Goal: Task Accomplishment & Management: Manage account settings

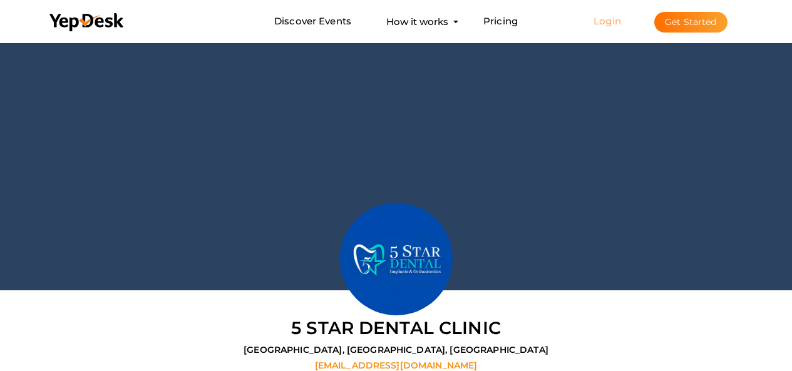
click at [612, 19] on link "Login" at bounding box center [608, 21] width 28 height 12
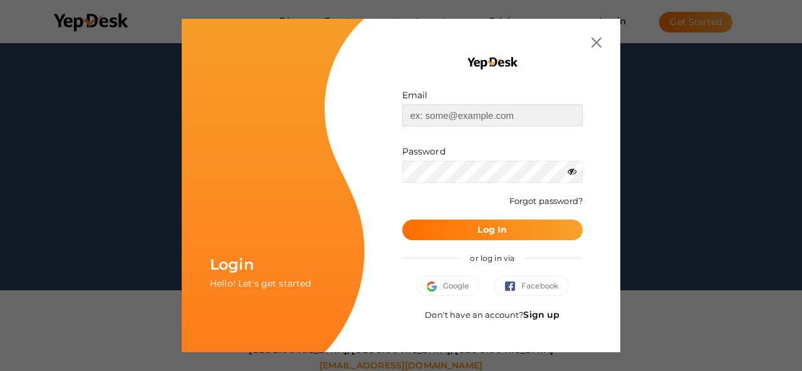
drag, startPoint x: 468, startPoint y: 113, endPoint x: 469, endPoint y: 126, distance: 12.5
click at [468, 113] on input "text" at bounding box center [492, 116] width 180 height 22
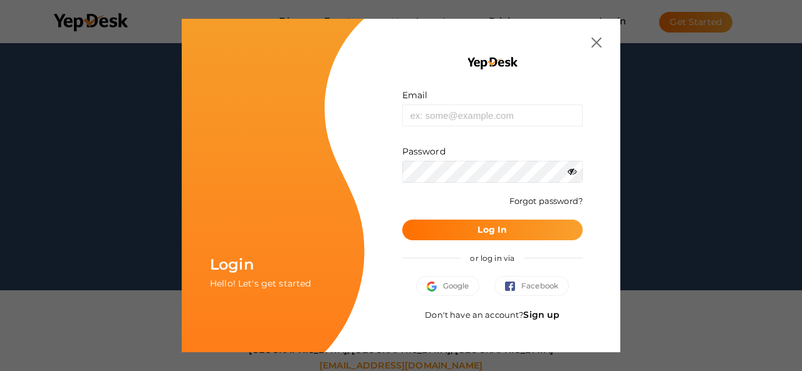
click at [440, 148] on label "Password" at bounding box center [423, 151] width 43 height 13
click at [544, 317] on link "Sign up" at bounding box center [541, 314] width 36 height 11
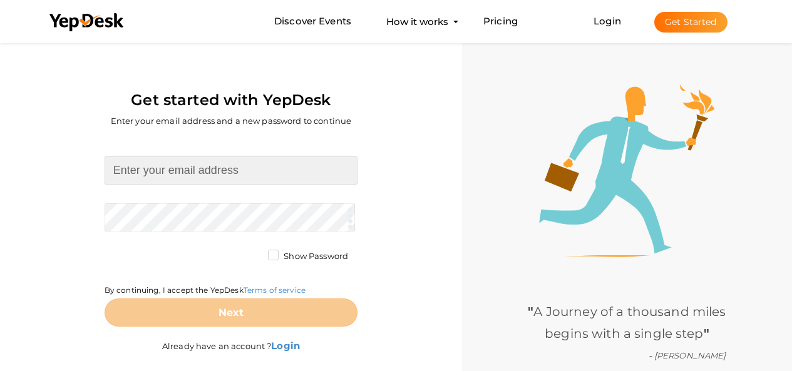
click at [267, 171] on input at bounding box center [231, 171] width 253 height 28
type input "[EMAIL_ADDRESS][DOMAIN_NAME]"
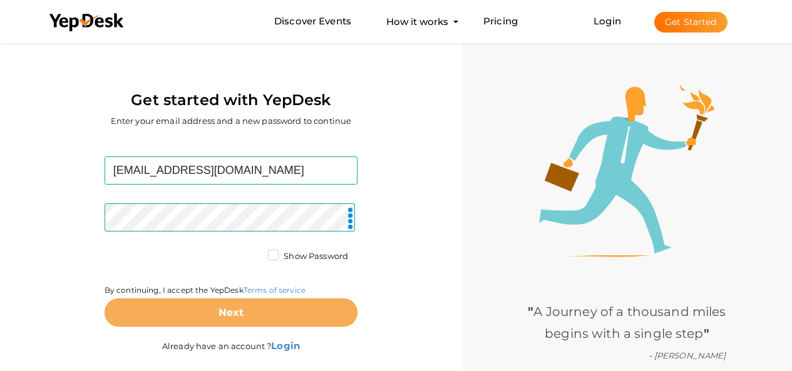
click at [284, 307] on button "Next" at bounding box center [231, 313] width 253 height 28
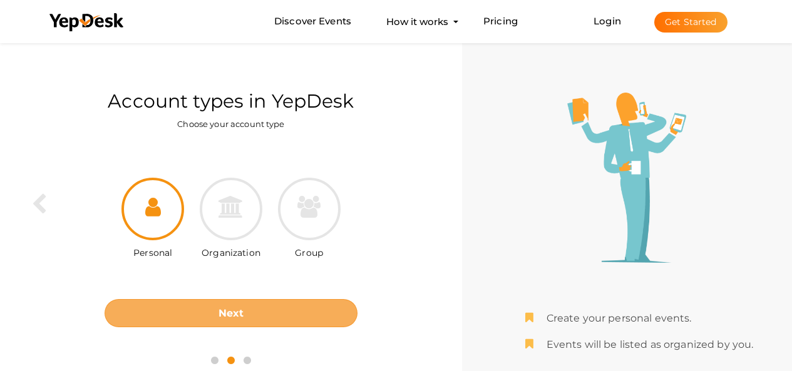
click at [224, 326] on button "Next" at bounding box center [231, 313] width 253 height 28
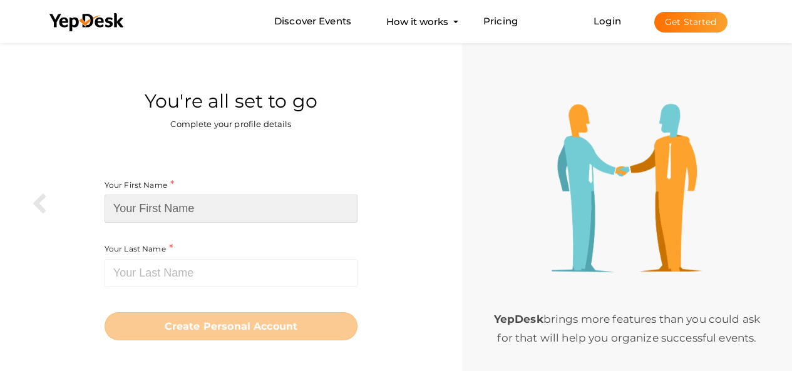
click at [210, 205] on input at bounding box center [231, 209] width 253 height 28
click at [217, 217] on input at bounding box center [231, 209] width 253 height 28
paste input "Fivestars [DEMOGRAPHIC_DATA]"
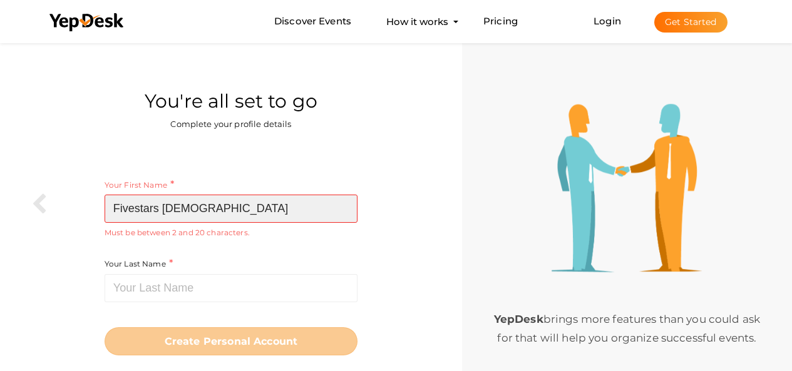
drag, startPoint x: 163, startPoint y: 214, endPoint x: 295, endPoint y: 224, distance: 132.5
click at [311, 215] on input "Fivestars [DEMOGRAPHIC_DATA]" at bounding box center [231, 209] width 253 height 28
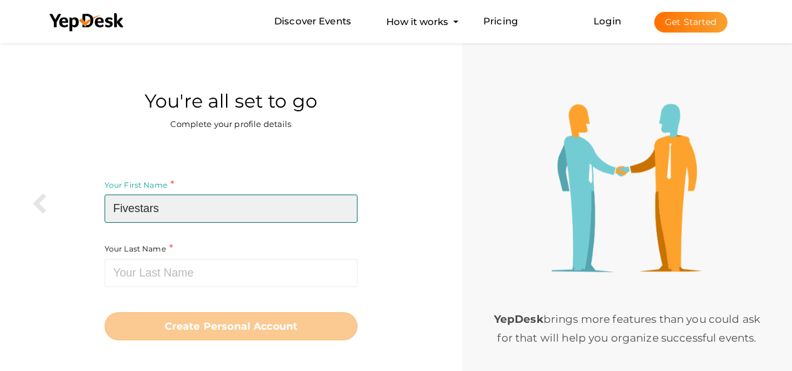
type input "Fivestars"
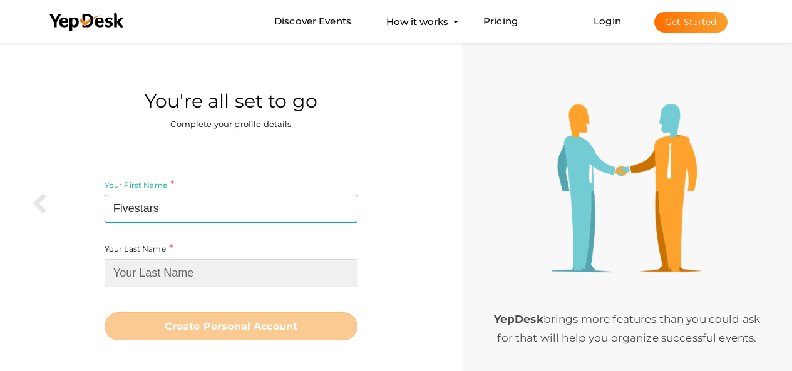
paste input "Galwaytaxis"
click at [230, 274] on input at bounding box center [231, 273] width 253 height 28
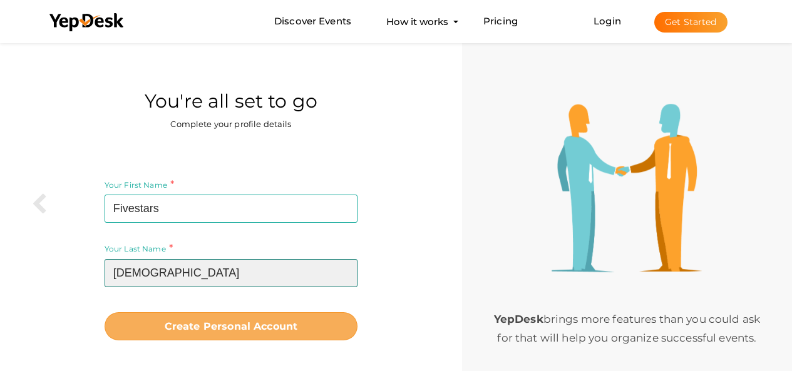
type input "[DEMOGRAPHIC_DATA]"
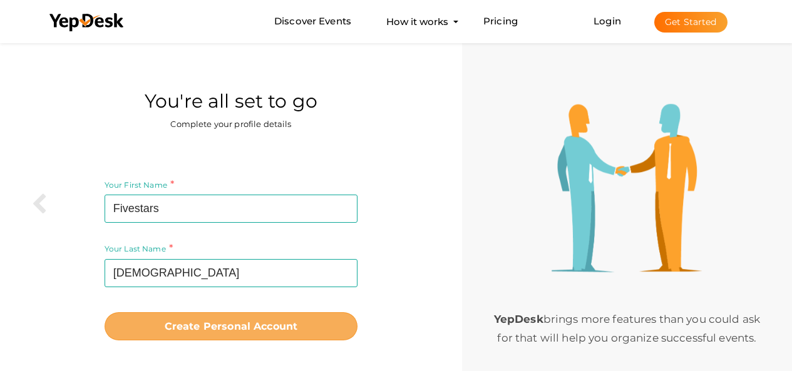
click at [235, 324] on b "Create Personal Account" at bounding box center [231, 327] width 133 height 12
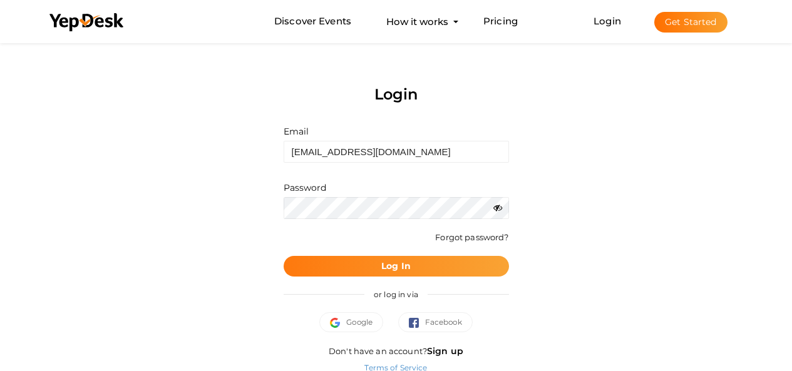
click at [391, 267] on b "Log In" at bounding box center [395, 265] width 29 height 11
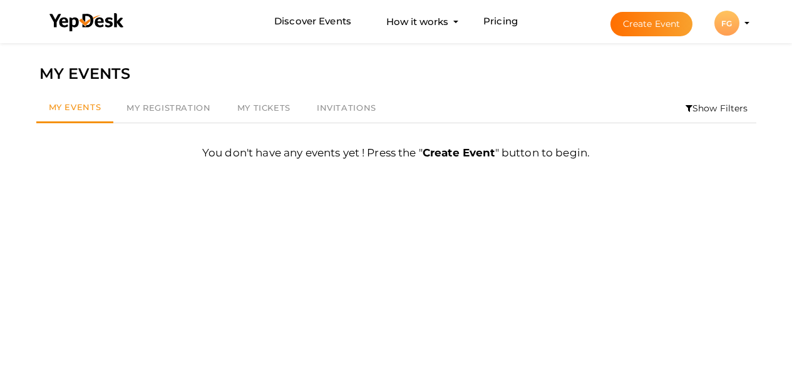
click at [733, 21] on div "FG" at bounding box center [726, 23] width 25 height 25
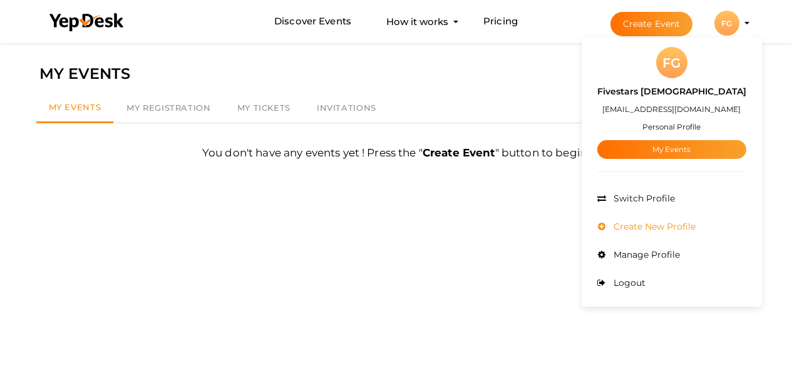
click at [657, 223] on span "Create New Profile" at bounding box center [653, 226] width 85 height 11
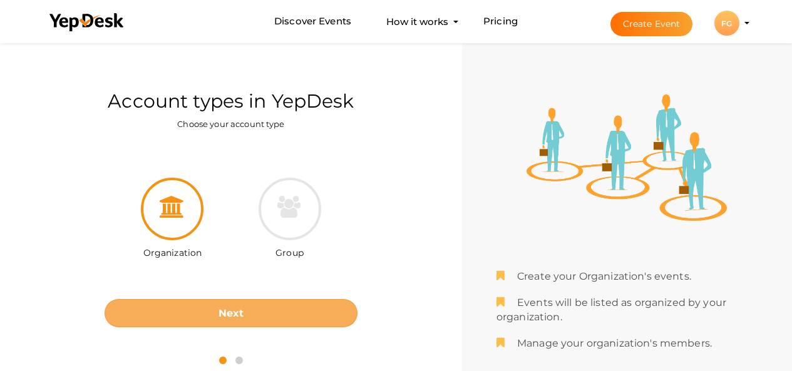
click at [239, 311] on b "Next" at bounding box center [232, 313] width 26 height 12
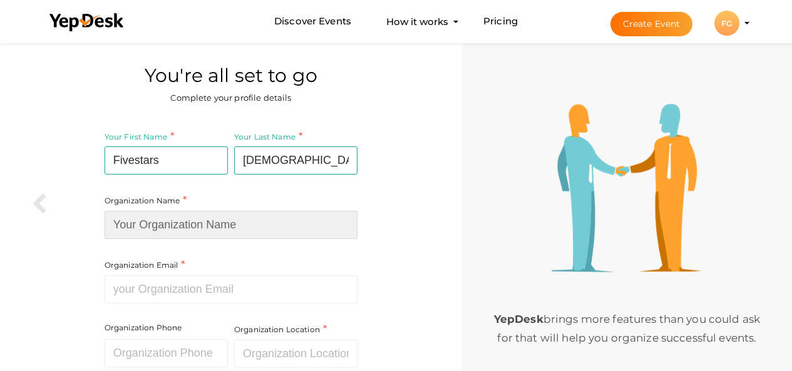
click at [200, 227] on input at bounding box center [231, 225] width 253 height 28
type input "Fivestars Galwaytaxis"
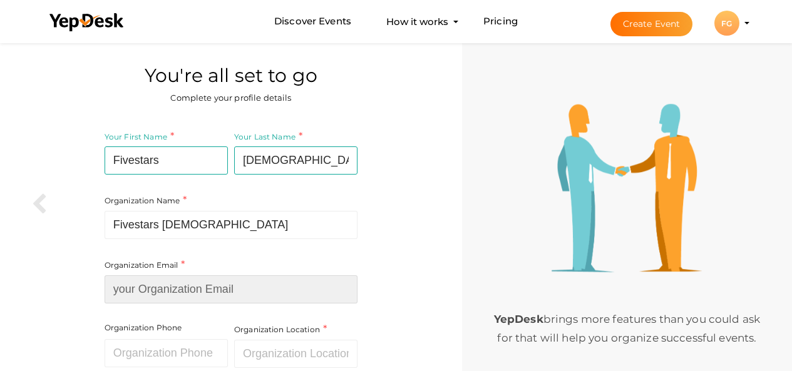
type input "info@fivestarsgalwaytaxis.ie"
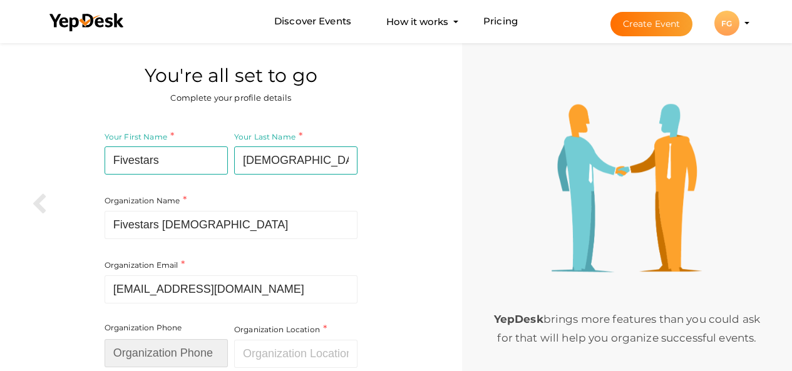
type input "91399999"
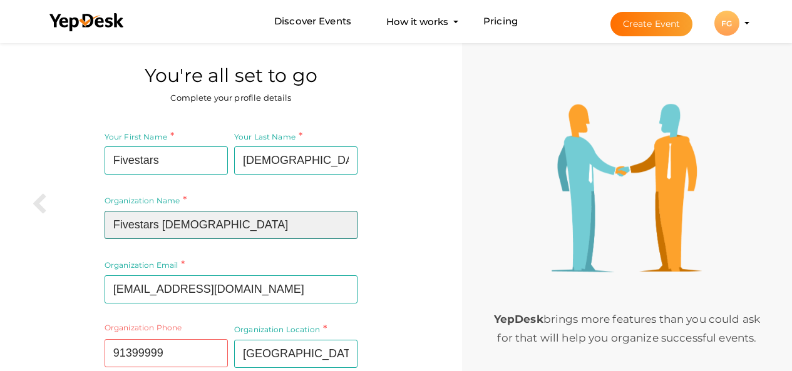
scroll to position [109, 0]
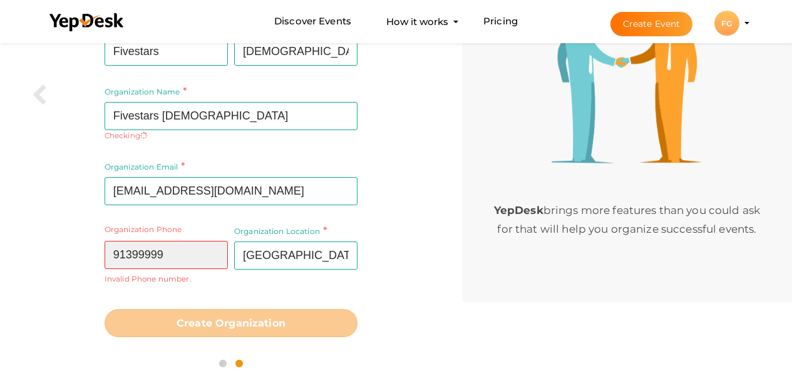
click at [180, 247] on input "91399999" at bounding box center [166, 255] width 123 height 28
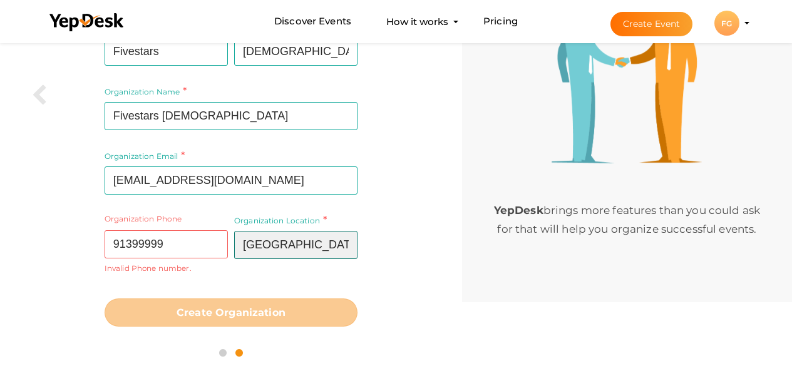
click at [297, 247] on input "Pakistan" at bounding box center [295, 245] width 123 height 28
type input "Ireland"
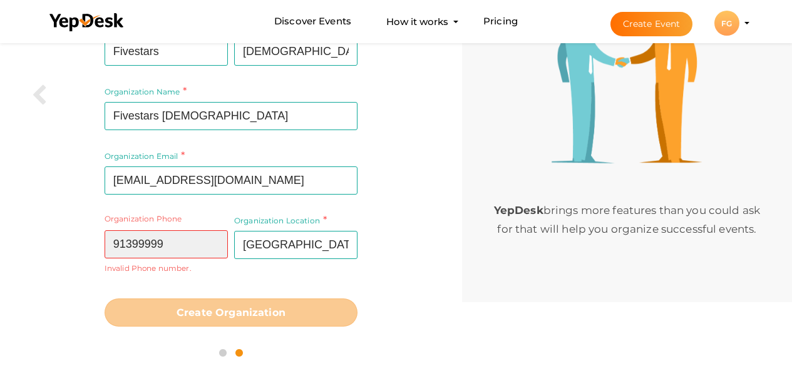
click at [154, 246] on input "91399999" at bounding box center [166, 244] width 123 height 28
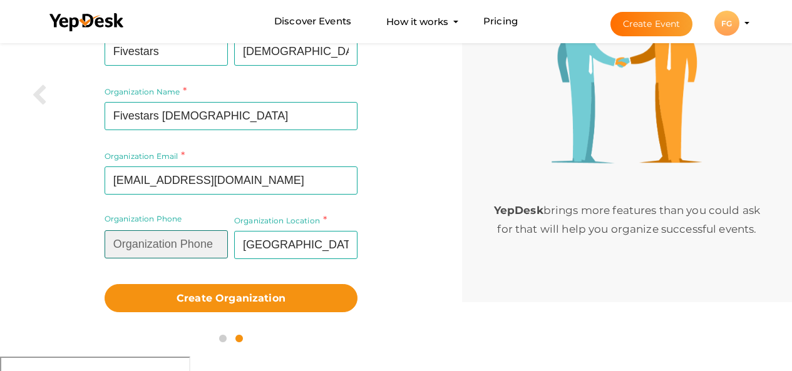
scroll to position [95, 0]
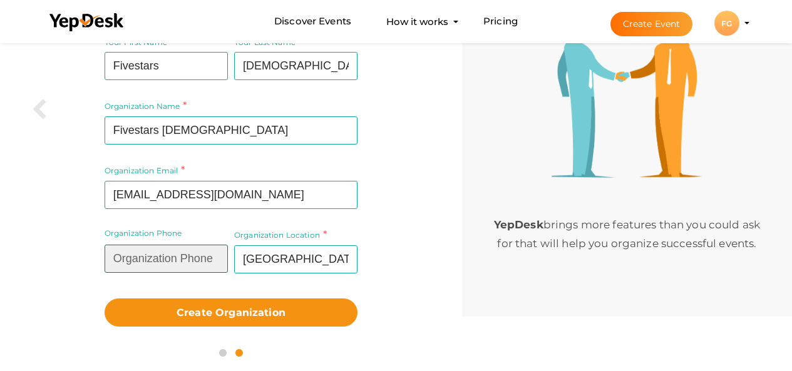
click at [154, 246] on input "text" at bounding box center [166, 259] width 123 height 28
type input "91399999"
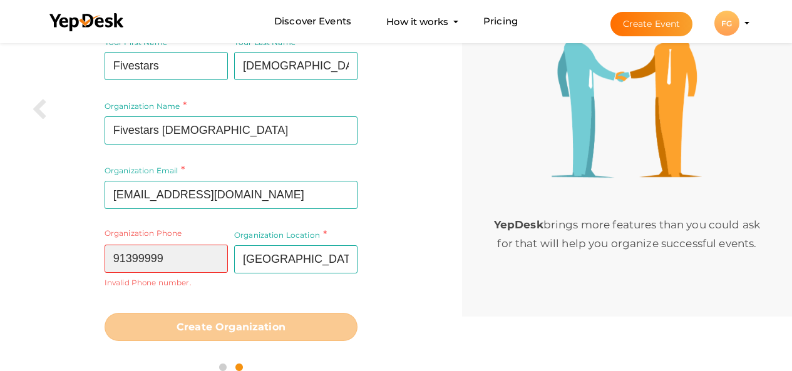
click at [168, 265] on input "91399999" at bounding box center [166, 259] width 123 height 28
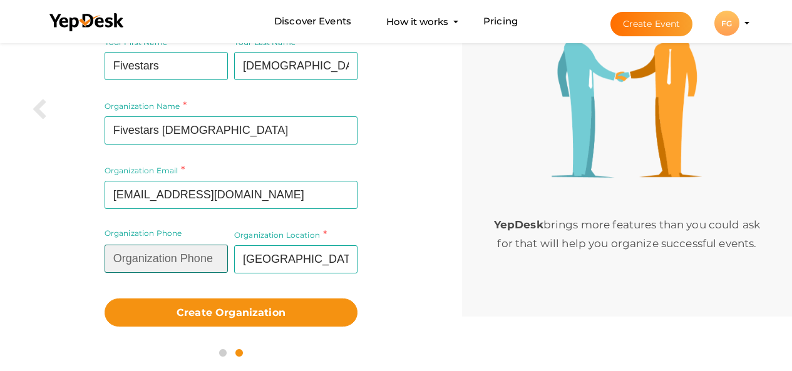
click at [187, 265] on input "text" at bounding box center [166, 259] width 123 height 28
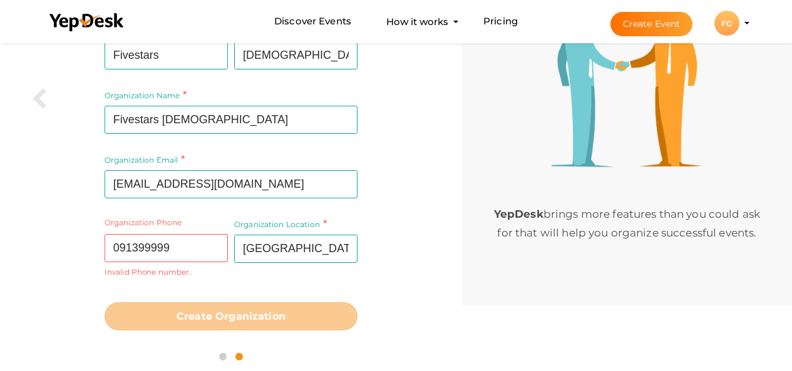
scroll to position [109, 0]
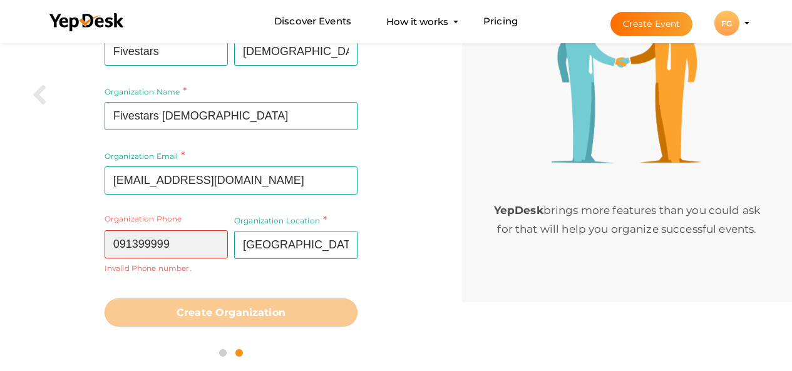
click at [188, 257] on input "091399999" at bounding box center [166, 244] width 123 height 28
click at [183, 252] on input "091399999" at bounding box center [166, 244] width 123 height 28
type input "09139999"
click at [183, 252] on input "09139999" at bounding box center [166, 244] width 123 height 28
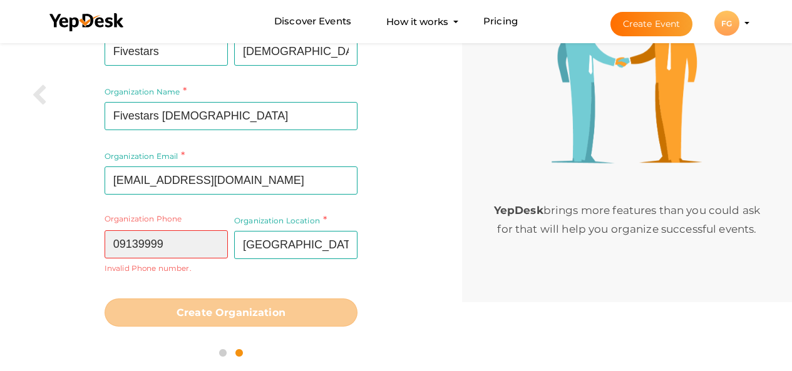
click at [183, 252] on input "09139999" at bounding box center [166, 244] width 123 height 28
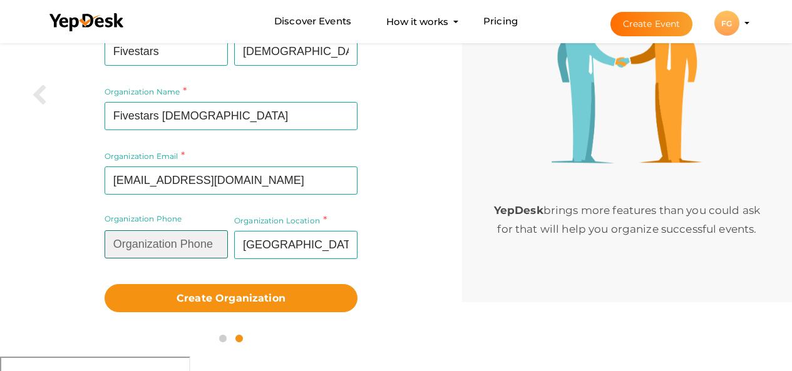
scroll to position [95, 0]
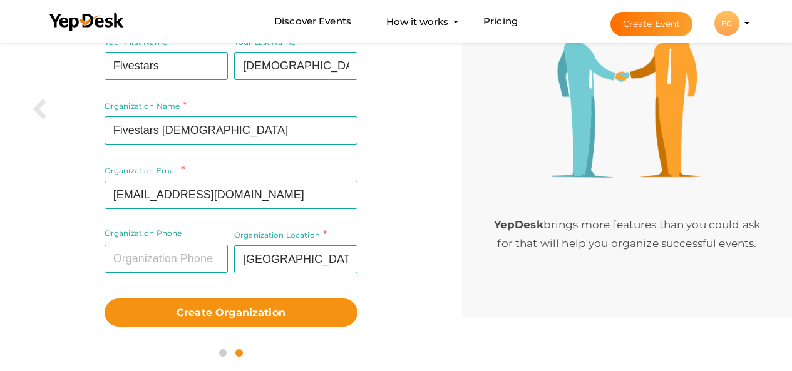
click at [320, 289] on div "Organization Location Ireland Required." at bounding box center [294, 260] width 126 height 64
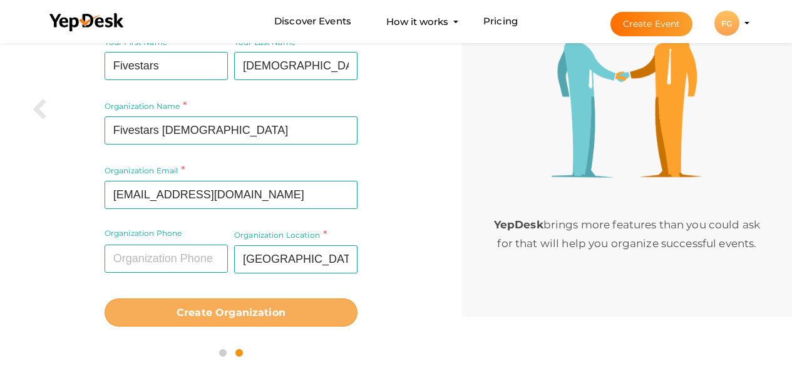
click at [279, 314] on b "Create Organization" at bounding box center [231, 313] width 109 height 12
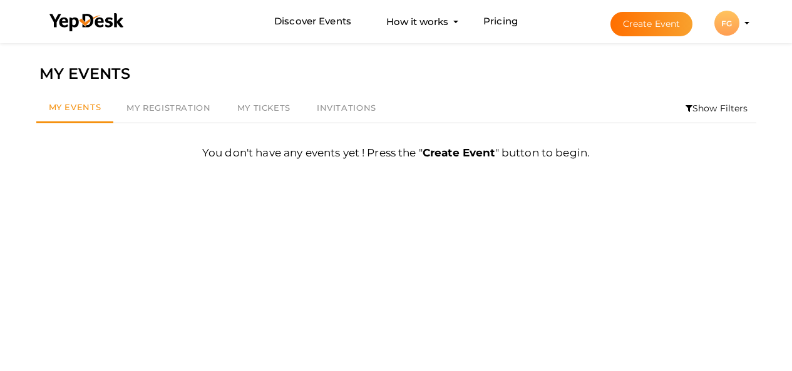
click at [725, 27] on div "FG" at bounding box center [726, 23] width 25 height 25
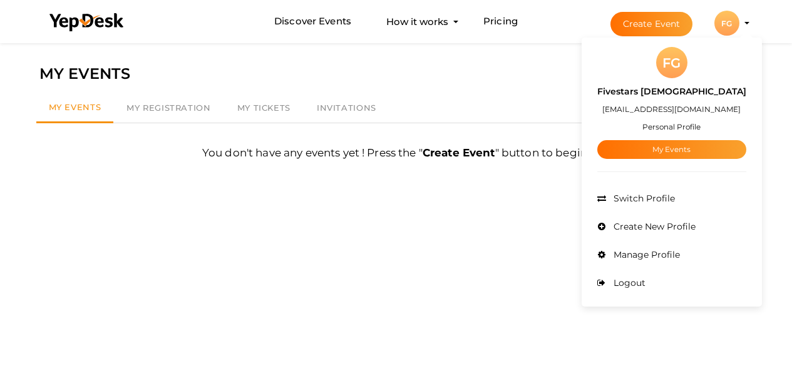
click at [668, 124] on small "Personal Profile" at bounding box center [671, 126] width 58 height 9
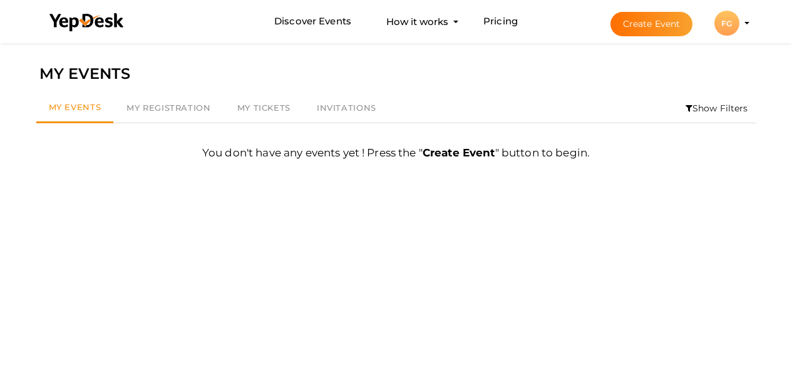
click at [726, 16] on div "FG" at bounding box center [726, 23] width 25 height 25
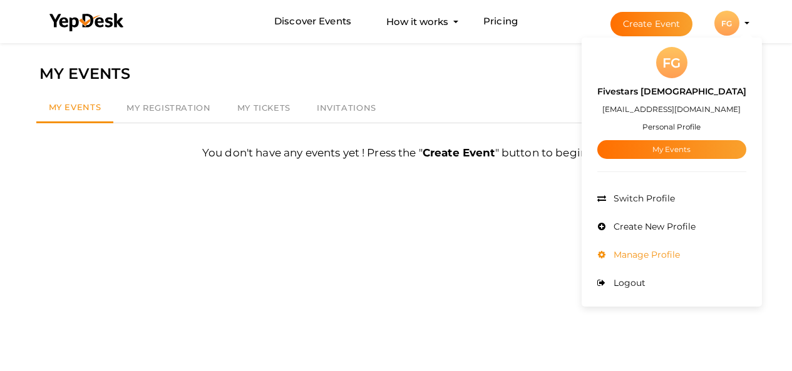
click at [637, 254] on span "Manage Profile" at bounding box center [646, 254] width 70 height 11
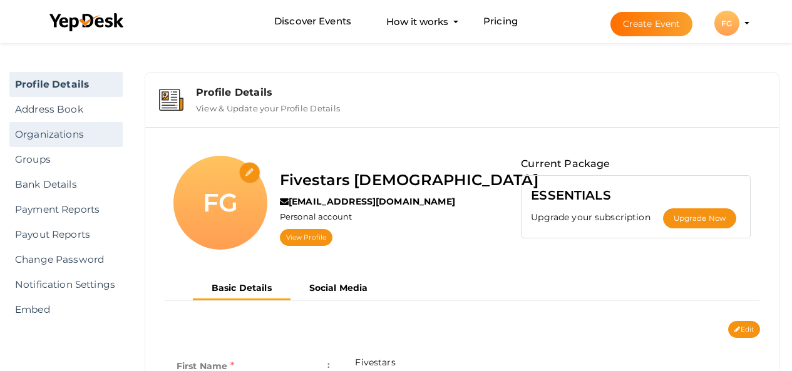
click at [61, 133] on link "Organizations" at bounding box center [65, 134] width 113 height 25
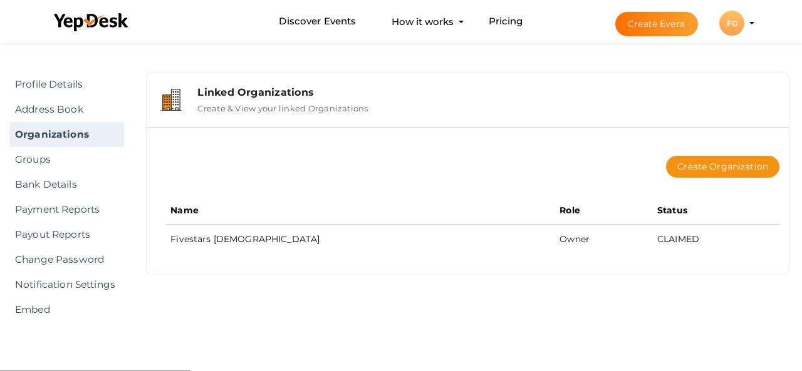
click at [801, 115] on div "Linked Organizations Create & View your linked Organizations Create Organizatio…" at bounding box center [467, 183] width 668 height 235
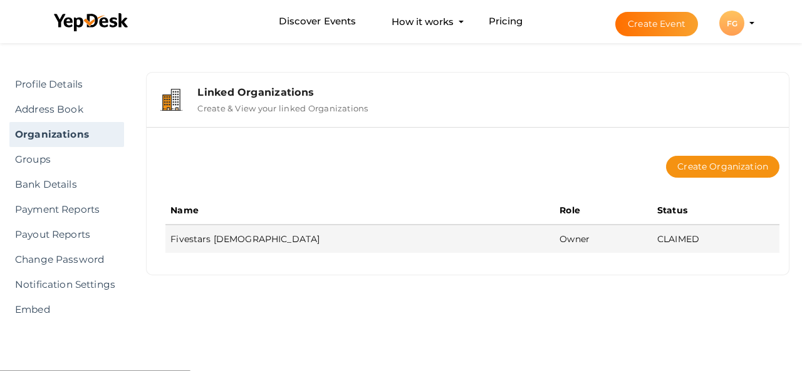
click at [306, 240] on td "Fivestars [DEMOGRAPHIC_DATA]" at bounding box center [359, 239] width 389 height 28
click at [559, 237] on span "Owner" at bounding box center [574, 239] width 30 height 11
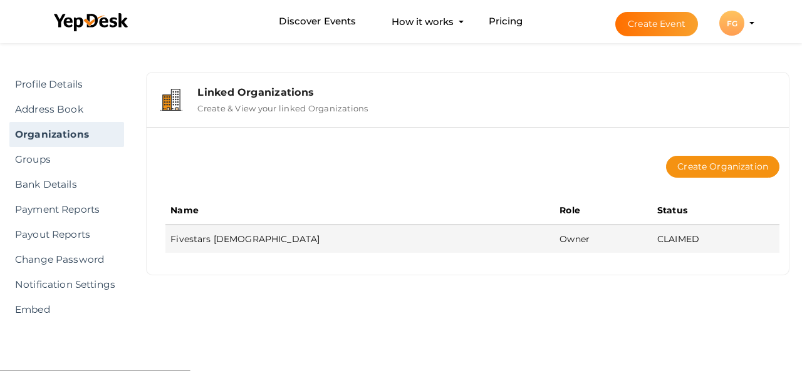
click at [197, 231] on td "Fivestars [DEMOGRAPHIC_DATA]" at bounding box center [359, 239] width 389 height 28
click at [190, 244] on td "Fivestars [DEMOGRAPHIC_DATA]" at bounding box center [359, 239] width 389 height 28
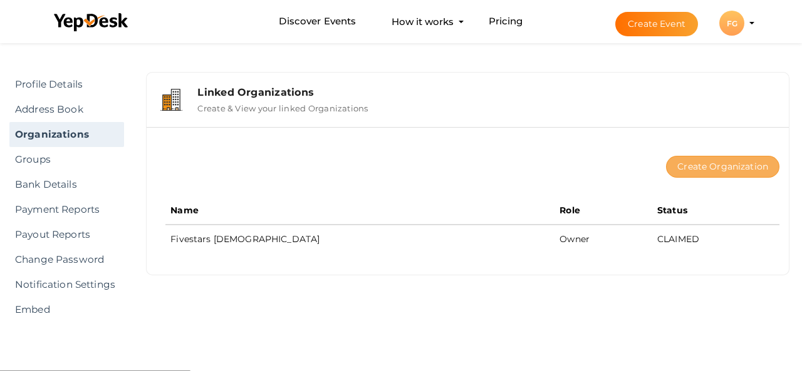
click at [718, 168] on button "Create Organization" at bounding box center [722, 167] width 113 height 22
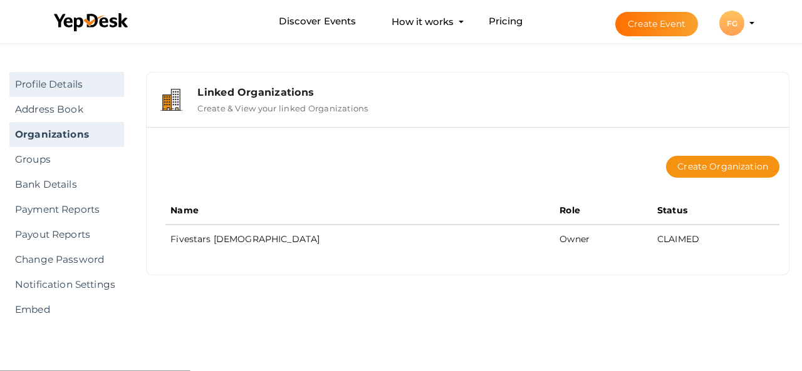
click at [52, 86] on link "Profile Details" at bounding box center [66, 84] width 115 height 25
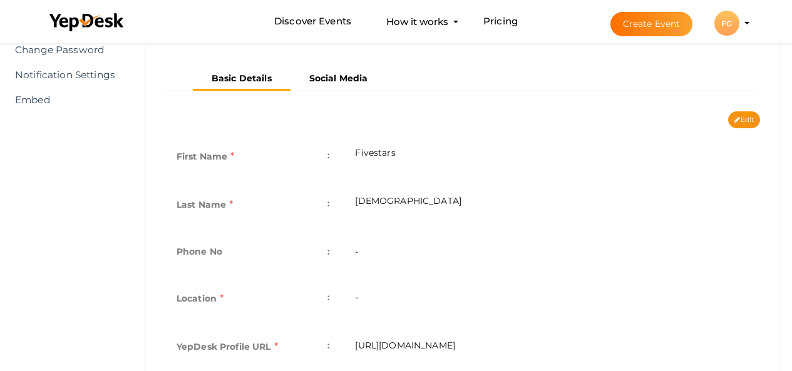
scroll to position [192, 0]
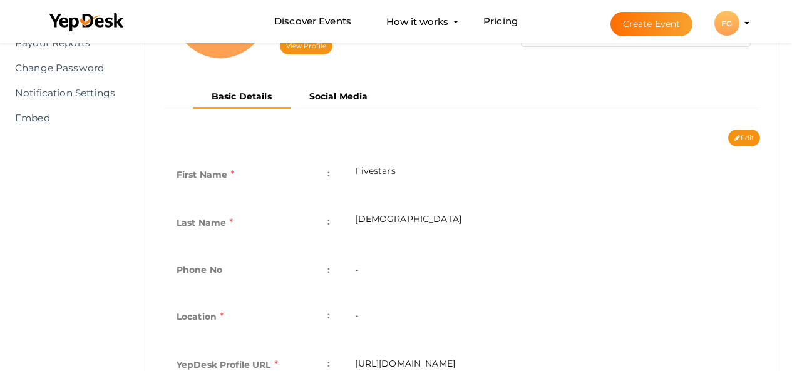
click at [346, 91] on b "Social Media" at bounding box center [338, 96] width 59 height 11
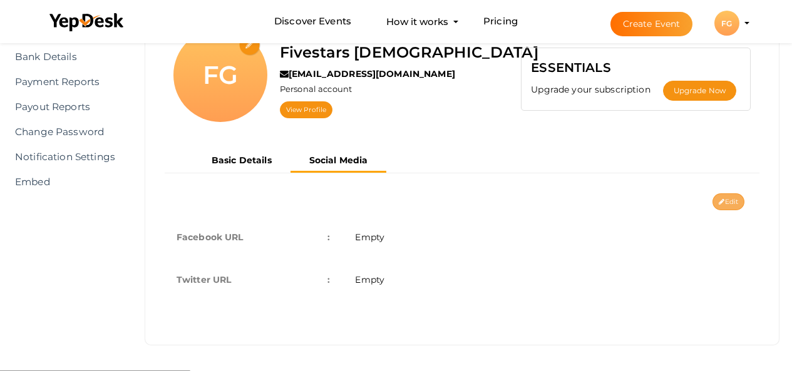
click at [728, 200] on button "Edit" at bounding box center [729, 201] width 32 height 17
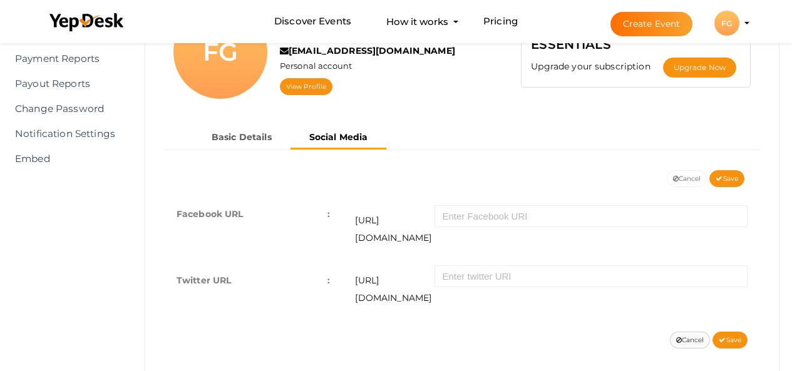
click at [688, 332] on button "Cancel" at bounding box center [690, 340] width 41 height 17
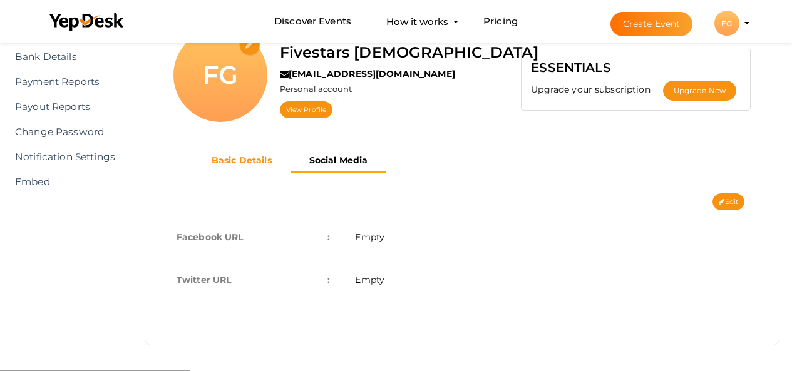
click at [242, 165] on b "Basic Details" at bounding box center [242, 160] width 60 height 11
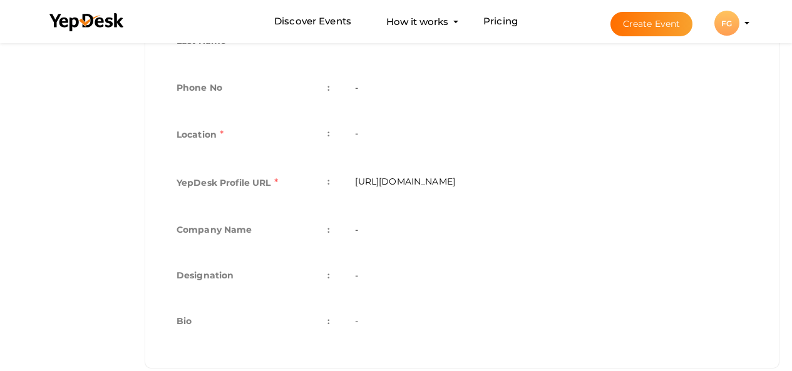
scroll to position [397, 0]
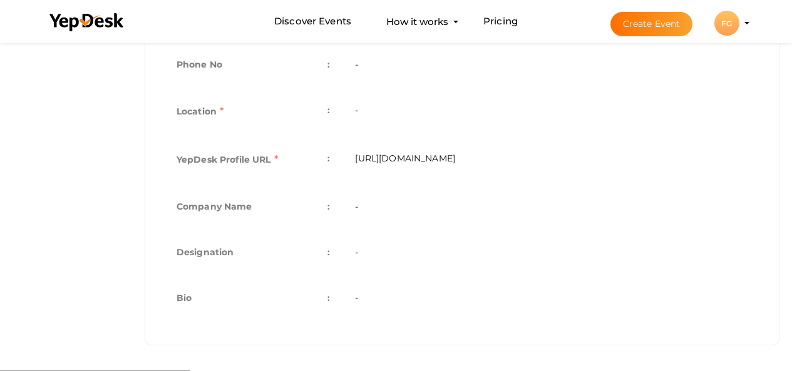
click at [378, 201] on td "-" at bounding box center [552, 208] width 418 height 46
click at [367, 210] on td "-" at bounding box center [552, 208] width 418 height 46
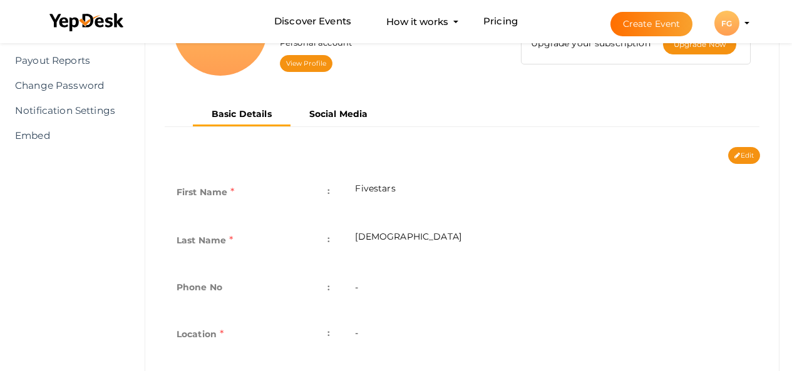
scroll to position [135, 0]
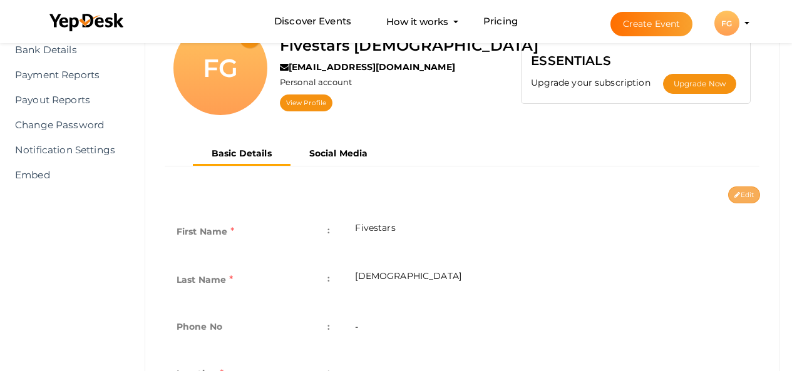
click at [743, 202] on button "Edit" at bounding box center [744, 195] width 32 height 17
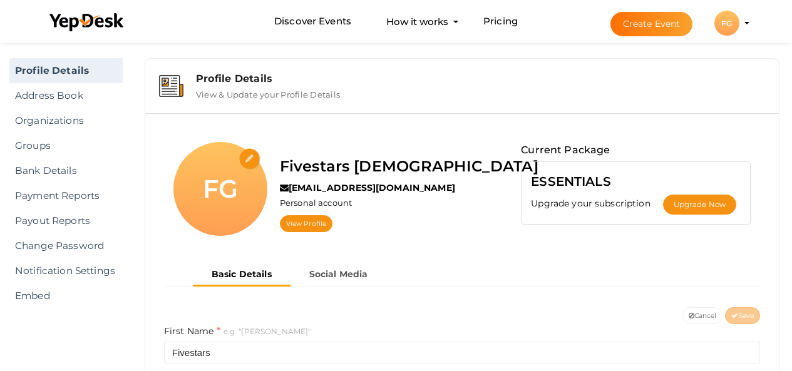
scroll to position [0, 0]
